Goal: Information Seeking & Learning: Learn about a topic

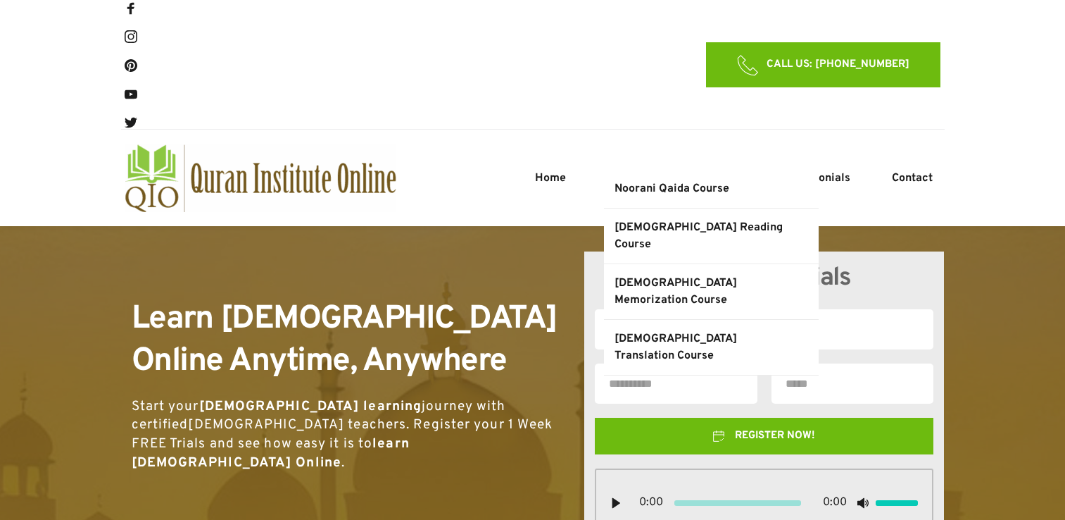
click at [632, 172] on li "Courses Noorani Qaida Course Quran Reading Course Quran Memorization Course Qur…" at bounding box center [628, 178] width 49 height 17
click at [627, 184] on span "Noorani Qaida Course" at bounding box center [672, 188] width 115 height 17
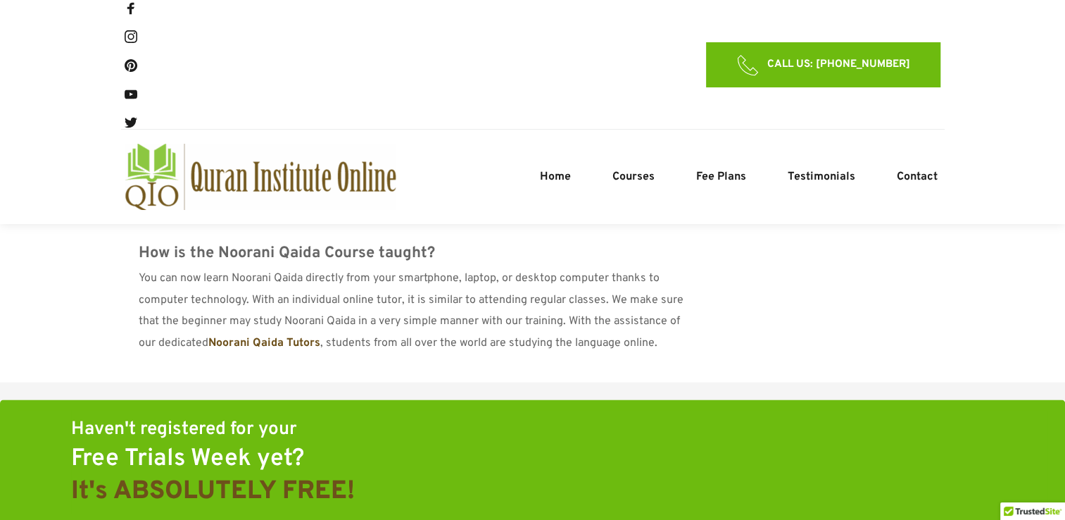
scroll to position [2198, 0]
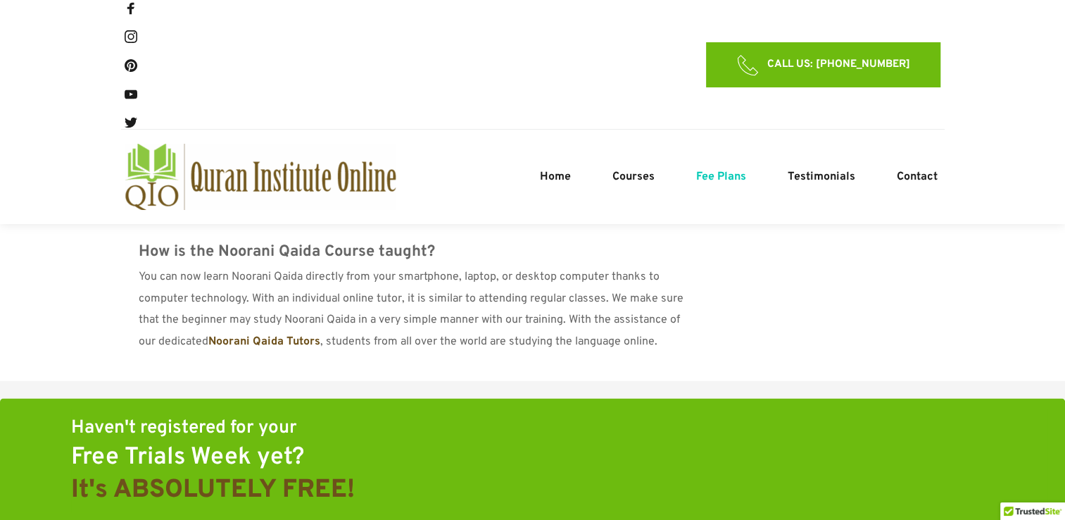
click at [715, 170] on span "Fee Plans" at bounding box center [721, 176] width 50 height 17
